Goal: Task Accomplishment & Management: Manage account settings

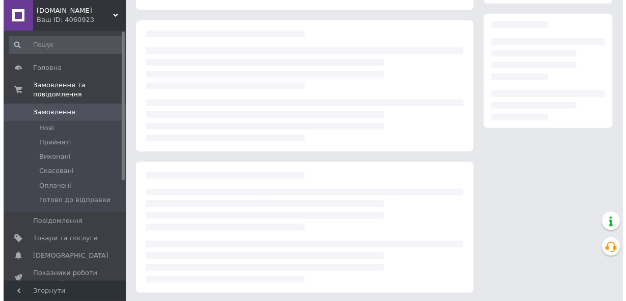
scroll to position [163, 0]
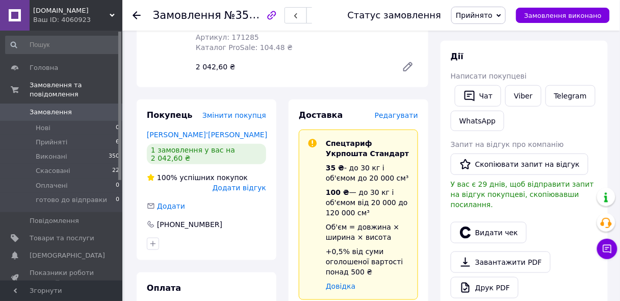
click at [400, 116] on span "Редагувати" at bounding box center [396, 115] width 43 height 8
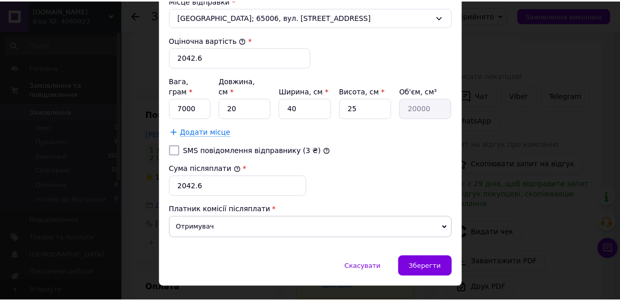
scroll to position [414, 0]
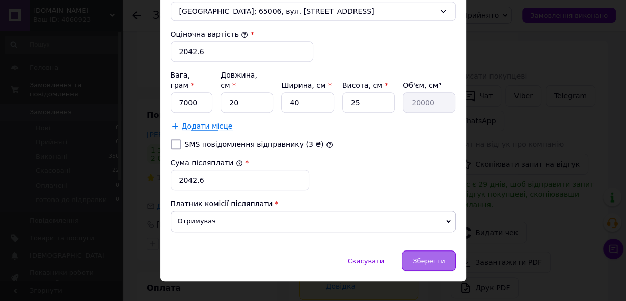
click at [430, 257] on span "Зберегти" at bounding box center [429, 261] width 32 height 8
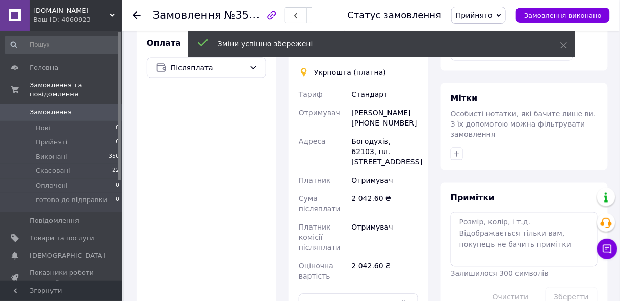
scroll to position [530, 0]
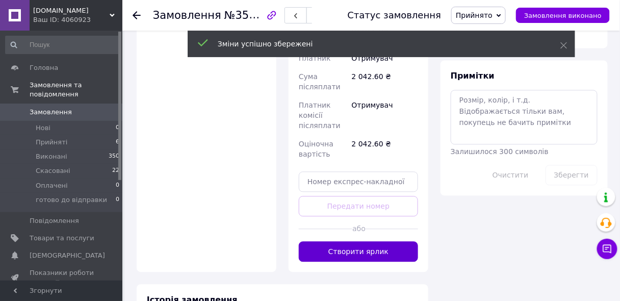
click at [345, 242] on button "Створити ярлик" at bounding box center [358, 251] width 119 height 20
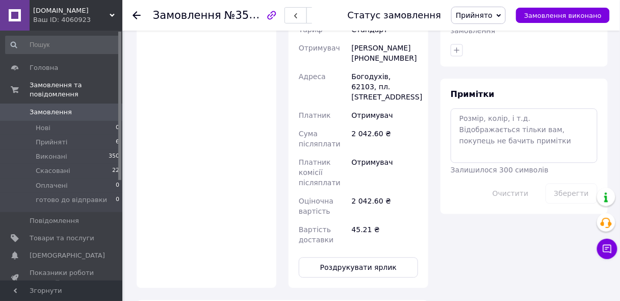
click at [136, 15] on icon at bounding box center [137, 15] width 8 height 8
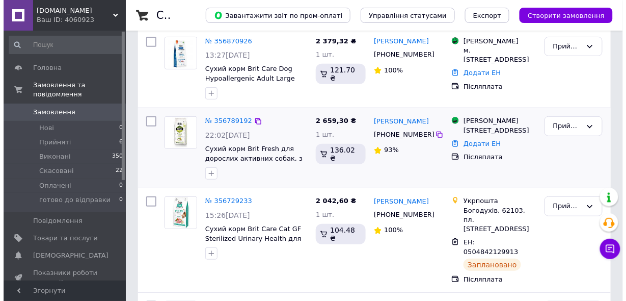
scroll to position [122, 0]
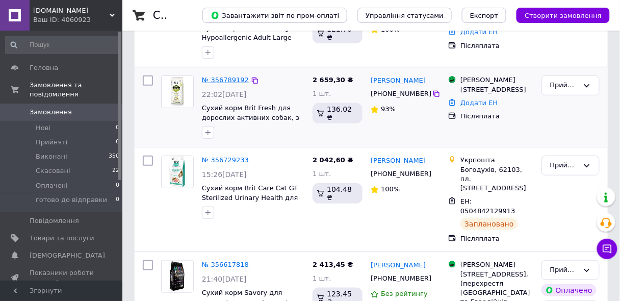
click at [218, 82] on link "№ 356789192" at bounding box center [225, 80] width 47 height 8
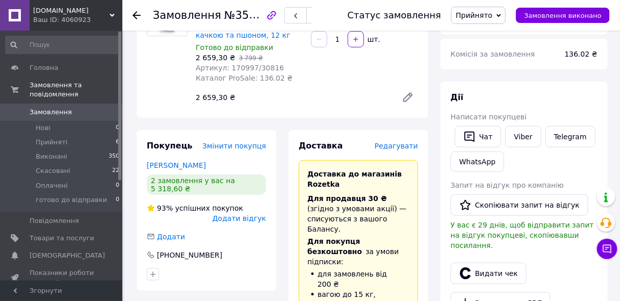
click at [387, 148] on span "Редагувати" at bounding box center [396, 146] width 43 height 8
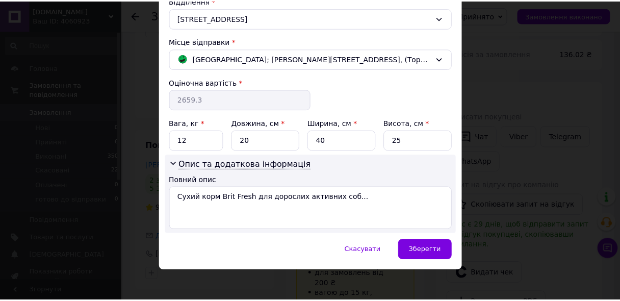
scroll to position [327, 0]
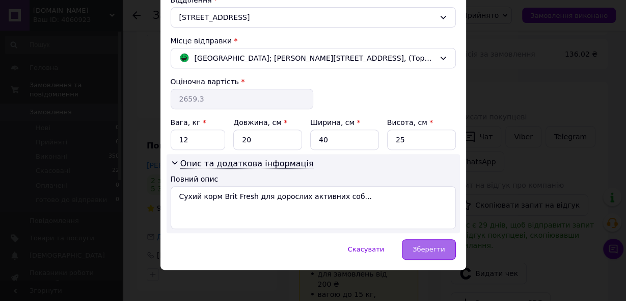
click at [436, 245] on span "Зберегти" at bounding box center [429, 249] width 32 height 8
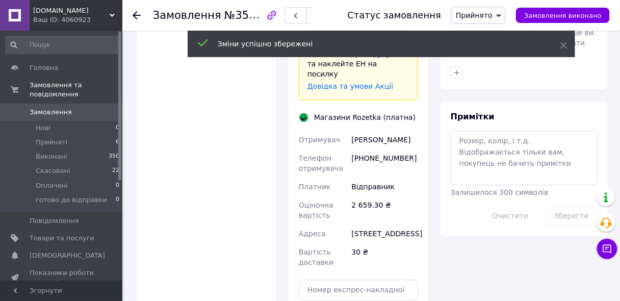
scroll to position [612, 0]
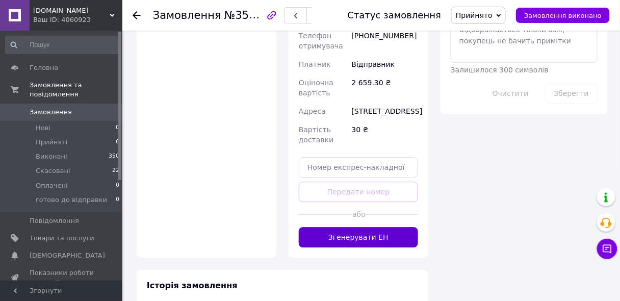
click at [361, 227] on button "Згенерувати ЕН" at bounding box center [358, 237] width 119 height 20
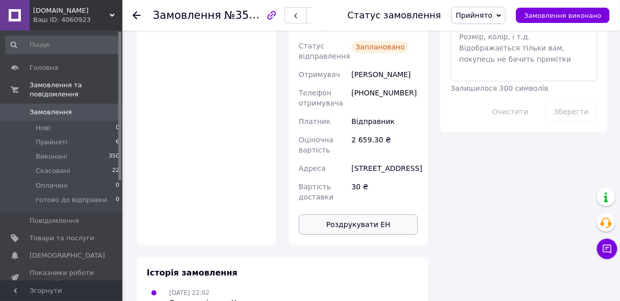
click at [348, 214] on button "Роздрукувати ЕН" at bounding box center [358, 224] width 119 height 20
click at [135, 14] on icon at bounding box center [137, 15] width 8 height 8
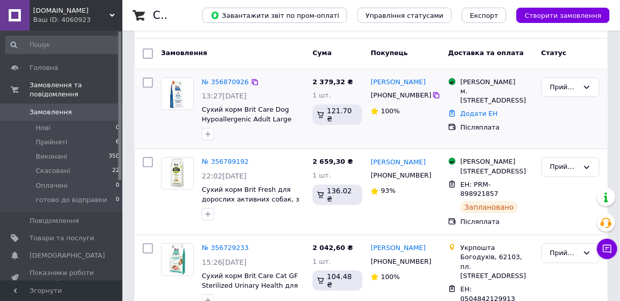
scroll to position [82, 0]
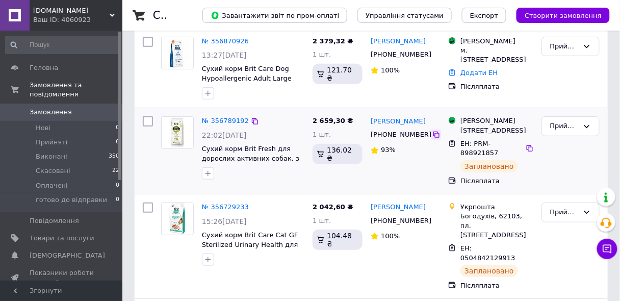
click at [433, 134] on icon at bounding box center [436, 134] width 6 height 6
click at [216, 120] on link "№ 356789192" at bounding box center [225, 121] width 47 height 8
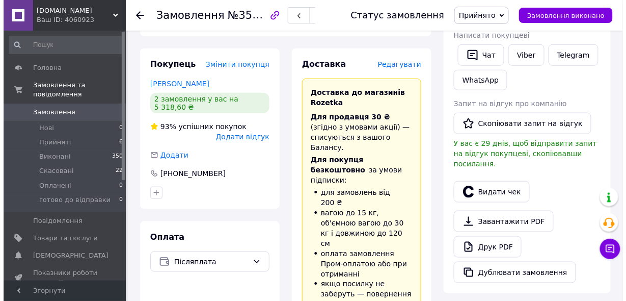
scroll to position [285, 0]
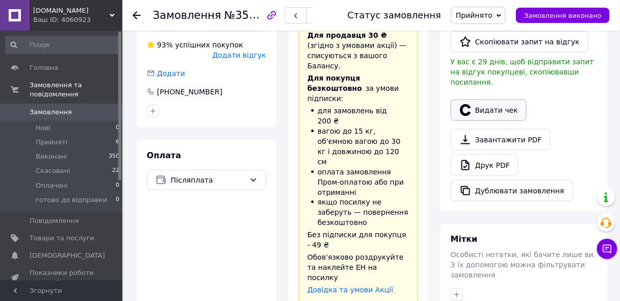
click at [481, 99] on button "Видати чек" at bounding box center [489, 109] width 76 height 21
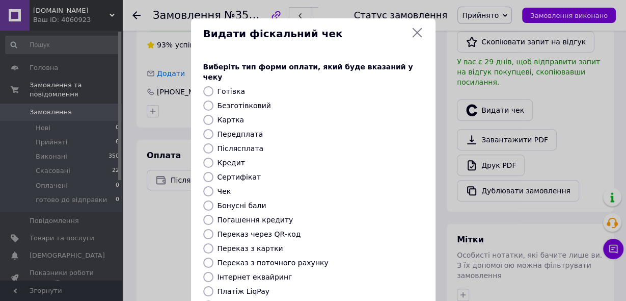
click at [232, 101] on label "Безготівковий" at bounding box center [245, 105] width 54 height 8
click at [214, 100] on input "Безготівковий" at bounding box center [208, 105] width 10 height 10
radio input "true"
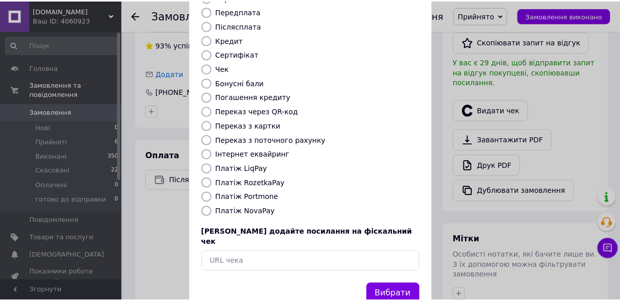
scroll to position [137, 0]
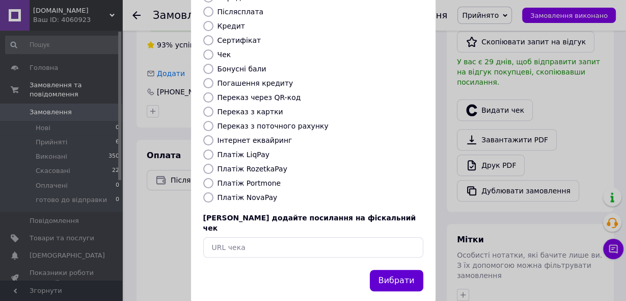
click at [389, 270] on button "Вибрати" at bounding box center [397, 281] width 54 height 22
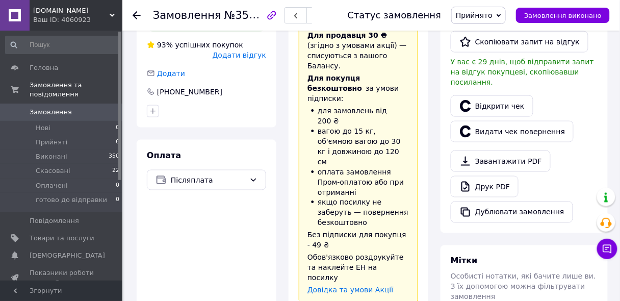
click at [136, 13] on icon at bounding box center [137, 15] width 8 height 8
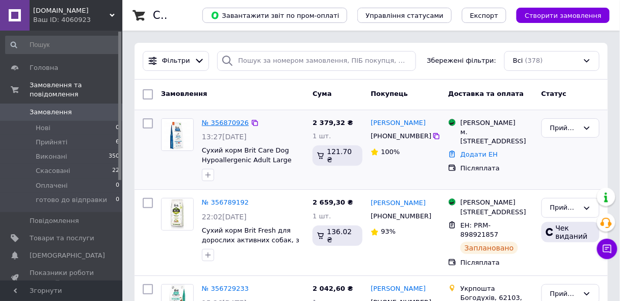
click at [227, 120] on link "№ 356870926" at bounding box center [225, 123] width 47 height 8
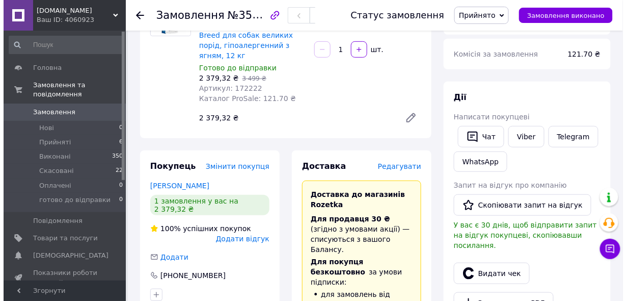
scroll to position [163, 0]
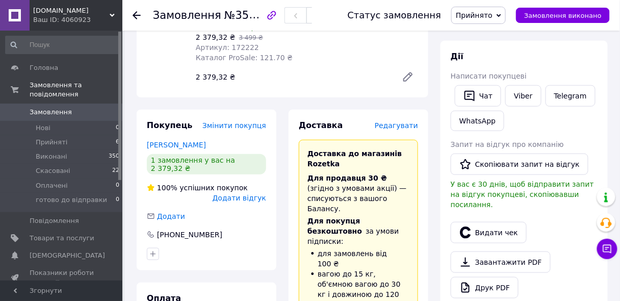
click at [399, 121] on span "Редагувати" at bounding box center [396, 125] width 43 height 8
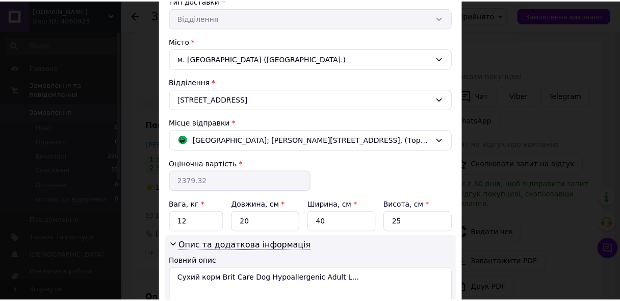
scroll to position [327, 0]
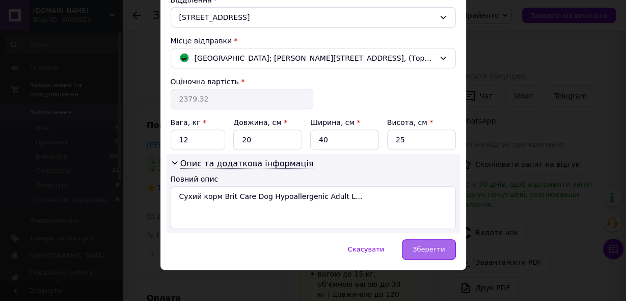
click at [436, 245] on span "Зберегти" at bounding box center [429, 249] width 32 height 8
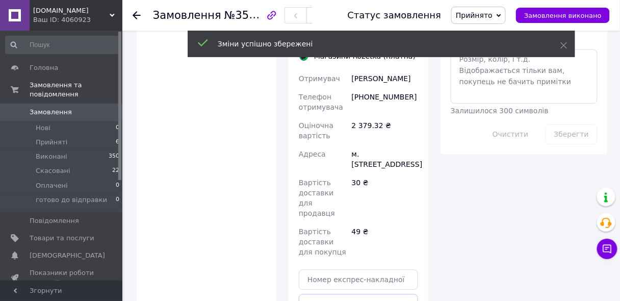
scroll to position [693, 0]
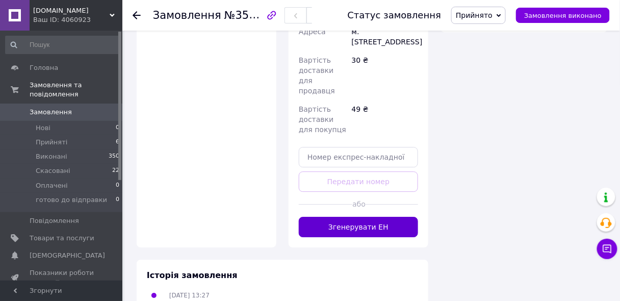
click at [351, 217] on button "Згенерувати ЕН" at bounding box center [358, 227] width 119 height 20
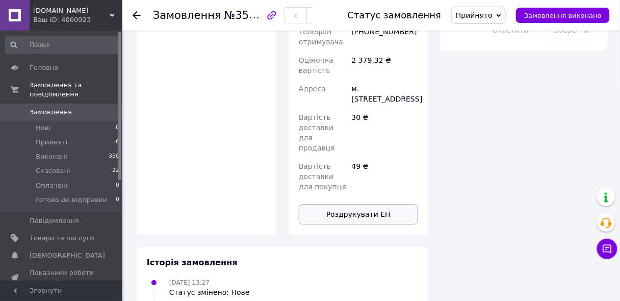
click at [354, 204] on button "Роздрукувати ЕН" at bounding box center [358, 214] width 119 height 20
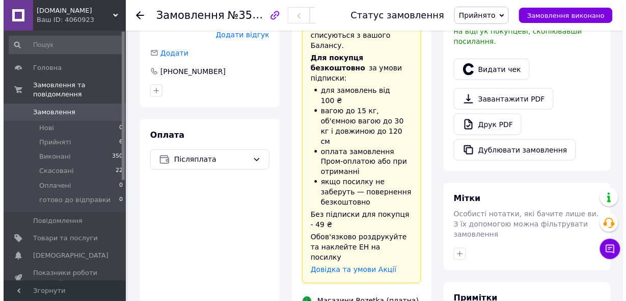
scroll to position [245, 0]
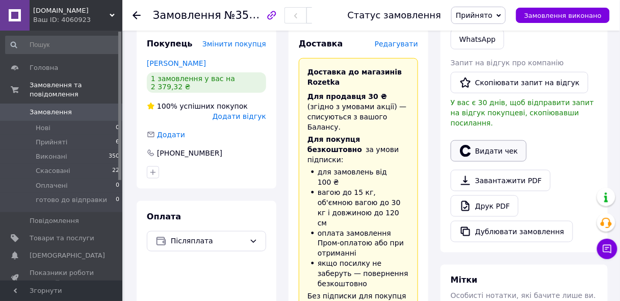
click at [470, 145] on icon "button" at bounding box center [465, 151] width 12 height 12
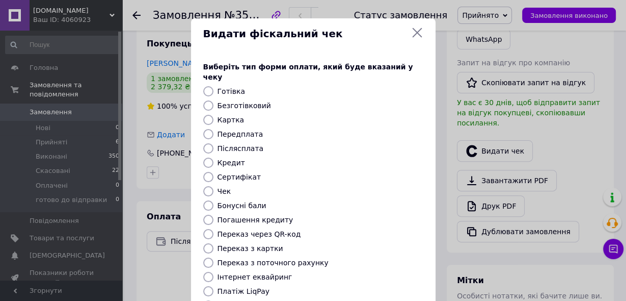
click at [259, 101] on label "Безготівковий" at bounding box center [245, 105] width 54 height 8
click at [214, 100] on input "Безготівковий" at bounding box center [208, 105] width 10 height 10
radio input "true"
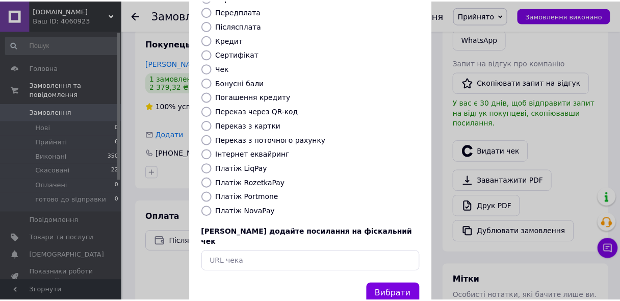
scroll to position [137, 0]
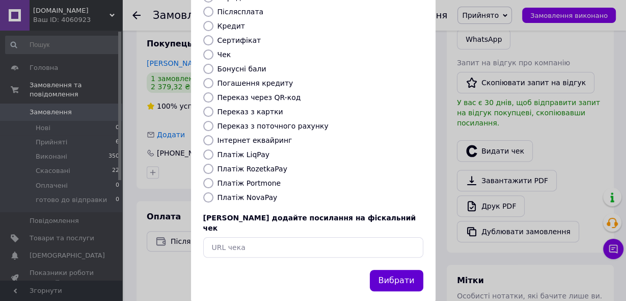
click at [408, 270] on button "Вибрати" at bounding box center [397, 281] width 54 height 22
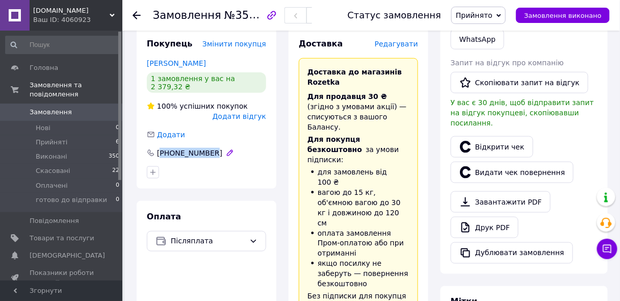
drag, startPoint x: 214, startPoint y: 137, endPoint x: 163, endPoint y: 139, distance: 51.0
click at [163, 148] on div "[PHONE_NUMBER]" at bounding box center [206, 153] width 119 height 10
copy div "380637172273"
click at [138, 13] on icon at bounding box center [137, 15] width 8 height 8
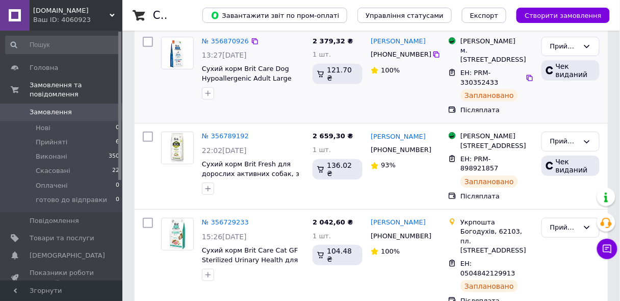
scroll to position [163, 0]
